Goal: Task Accomplishment & Management: Manage account settings

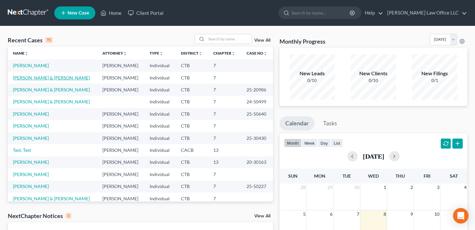
click at [33, 78] on link "[PERSON_NAME] & [PERSON_NAME]" at bounding box center [51, 77] width 77 height 5
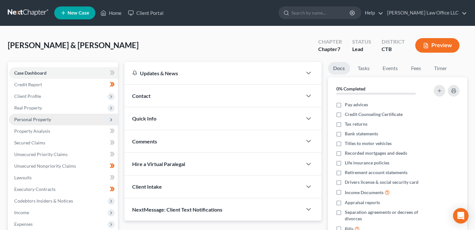
click at [38, 120] on span "Personal Property" at bounding box center [32, 119] width 37 height 5
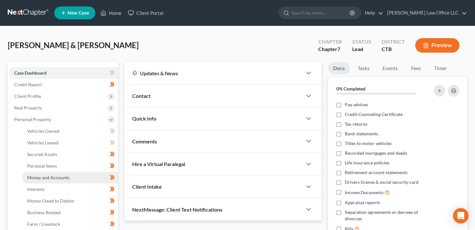
click at [59, 177] on span "Money and Accounts" at bounding box center [48, 177] width 42 height 5
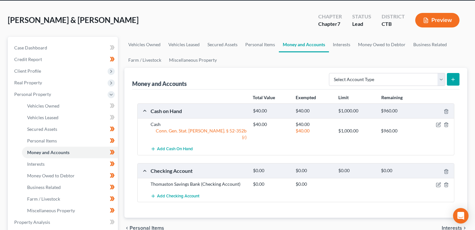
scroll to position [32, 0]
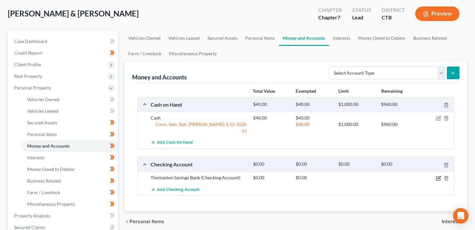
click at [438, 176] on icon "button" at bounding box center [437, 178] width 5 height 5
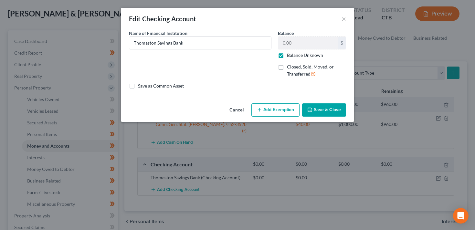
click at [287, 57] on label "Balance Unknown" at bounding box center [305, 55] width 36 height 6
click at [289, 56] on input "Balance Unknown" at bounding box center [291, 54] width 4 height 4
checkbox input "false"
click at [284, 43] on input "0.00" at bounding box center [308, 43] width 60 height 12
type input "998.95"
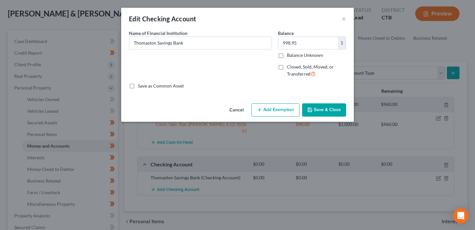
click at [267, 108] on button "Add Exemption" at bounding box center [275, 110] width 48 height 14
select select "2"
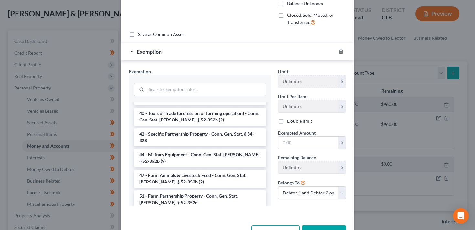
scroll to position [52, 0]
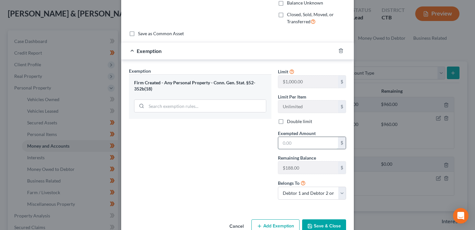
click at [285, 139] on input "text" at bounding box center [308, 143] width 60 height 12
type input "998.95"
click at [287, 120] on label "Double limit" at bounding box center [299, 121] width 25 height 6
click at [289, 120] on input "Double limit" at bounding box center [291, 120] width 4 height 4
checkbox input "true"
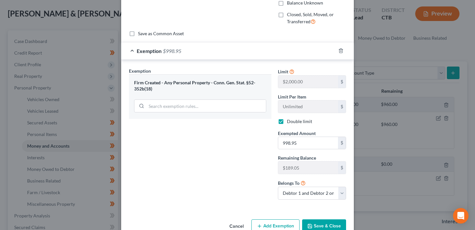
scroll to position [68, 0]
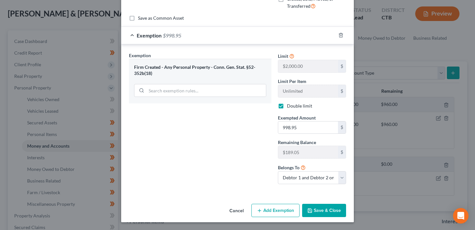
click at [322, 211] on button "Save & Close" at bounding box center [324, 211] width 44 height 14
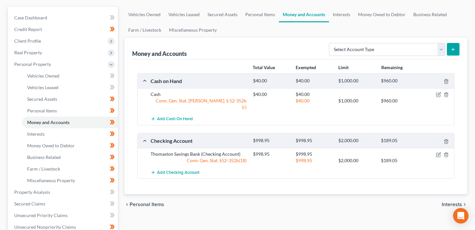
scroll to position [73, 0]
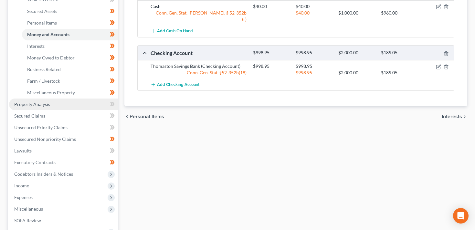
click at [40, 107] on link "Property Analysis" at bounding box center [63, 104] width 109 height 12
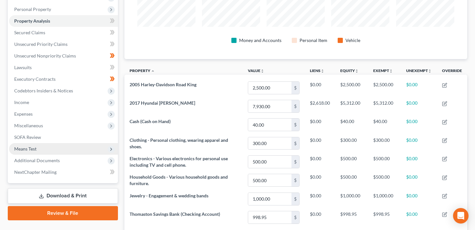
scroll to position [109, 0]
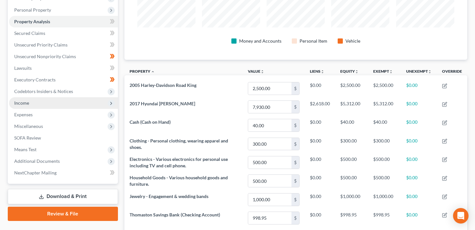
click at [29, 106] on span "Income" at bounding box center [63, 103] width 109 height 12
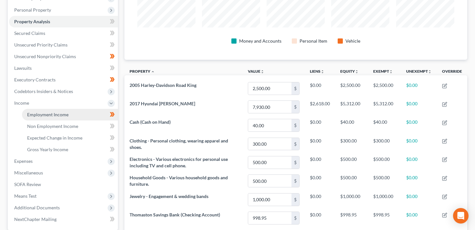
click at [57, 113] on span "Employment Income" at bounding box center [47, 114] width 41 height 5
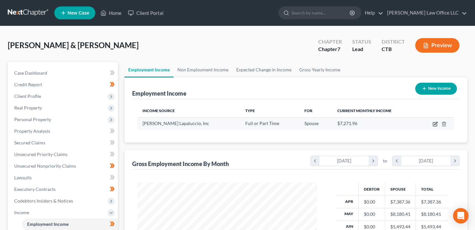
click at [434, 123] on icon "button" at bounding box center [434, 123] width 5 height 5
select select "0"
select select "6"
select select "3"
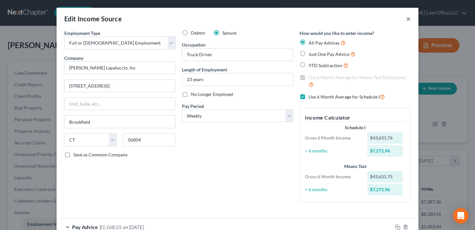
click at [407, 18] on button "×" at bounding box center [408, 19] width 5 height 8
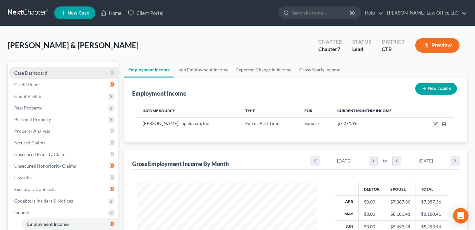
click at [36, 70] on span "Case Dashboard" at bounding box center [30, 72] width 33 height 5
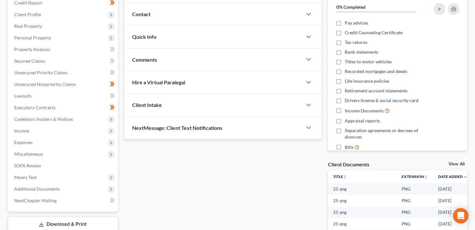
scroll to position [186, 0]
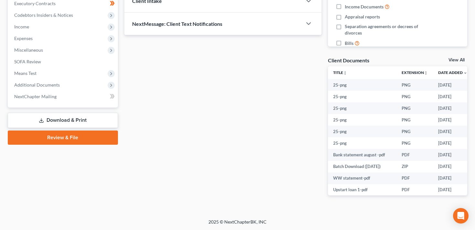
click at [65, 119] on link "Download & Print" at bounding box center [63, 120] width 110 height 15
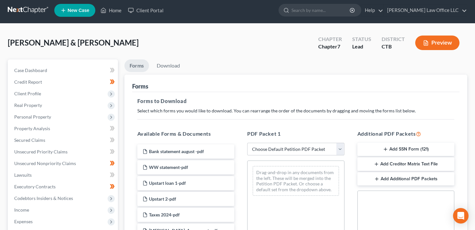
scroll to position [0, 0]
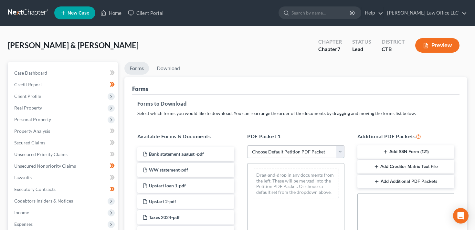
click at [307, 148] on select "Choose Default Petition PDF Packet Complete Bankruptcy Petition (all forms and …" at bounding box center [295, 151] width 97 height 13
select select "0"
click at [247, 145] on select "Choose Default Petition PDF Packet Complete Bankruptcy Petition (all forms and …" at bounding box center [295, 151] width 97 height 13
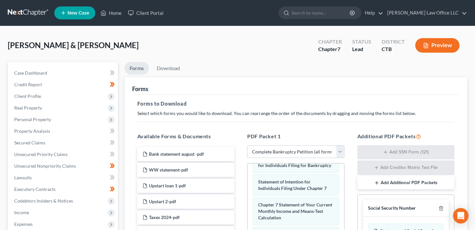
scroll to position [169, 0]
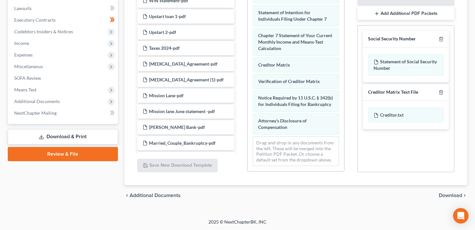
click at [451, 196] on span "Download" at bounding box center [449, 195] width 23 height 5
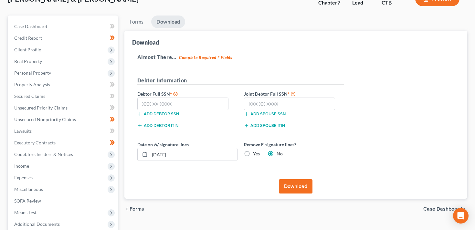
scroll to position [45, 0]
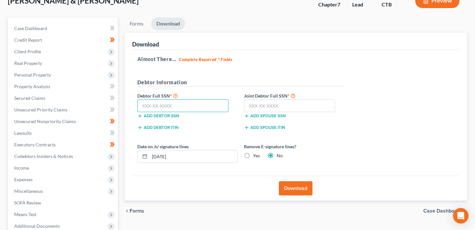
click at [143, 107] on input "text" at bounding box center [182, 105] width 91 height 13
paste input "044-50-0597"
type input "044-50-0597"
click at [265, 101] on input "text" at bounding box center [289, 105] width 91 height 13
paste input "044-66-6592"
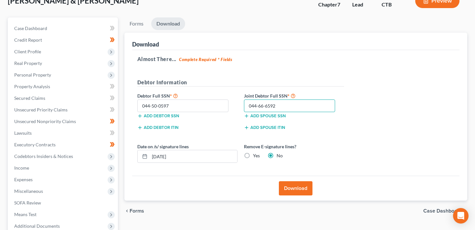
type input "044-66-6592"
click at [300, 189] on button "Download" at bounding box center [296, 188] width 34 height 14
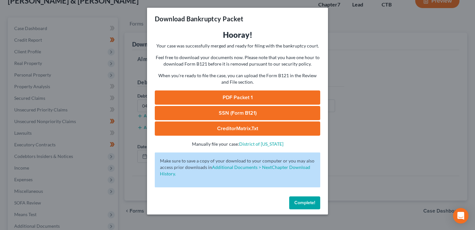
click at [228, 97] on link "PDF Packet 1" at bounding box center [237, 97] width 165 height 14
